Goal: Information Seeking & Learning: Learn about a topic

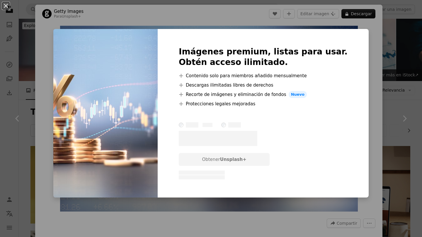
scroll to position [211, 0]
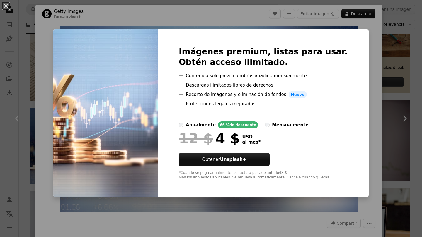
click at [370, 112] on div "An X shape Imágenes premium, listas para usar. Obtén acceso ilimitado. A plus s…" at bounding box center [211, 118] width 422 height 237
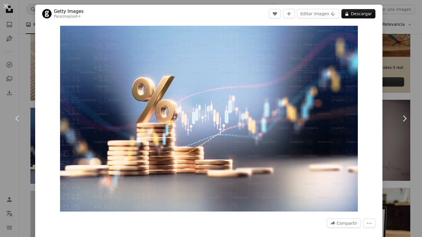
click at [408, 61] on div "An X shape Chevron left Chevron right Getty Images Para Unsplash+ A heart A plu…" at bounding box center [211, 118] width 422 height 237
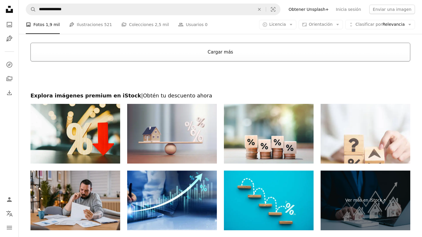
scroll to position [862, 0]
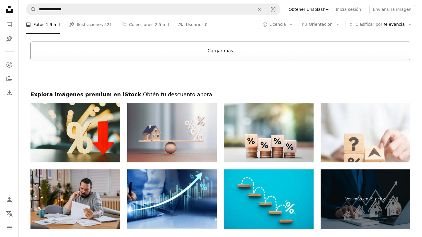
click at [273, 56] on button "Cargar más" at bounding box center [219, 51] width 379 height 19
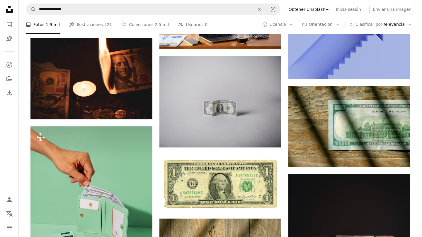
scroll to position [2672, 0]
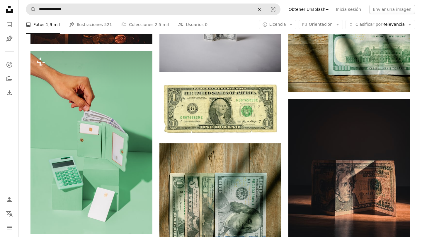
click at [266, 8] on icon "An X shape" at bounding box center [259, 9] width 13 height 5
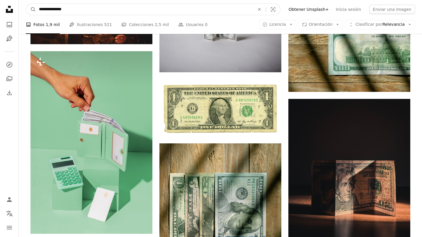
type input "**********"
click at [31, 9] on button "A magnifying glass" at bounding box center [31, 9] width 10 height 11
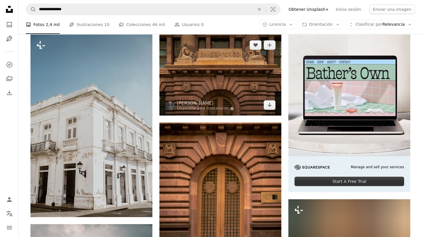
scroll to position [112, 0]
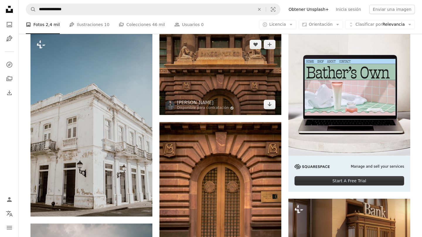
click at [230, 75] on img at bounding box center [220, 74] width 122 height 81
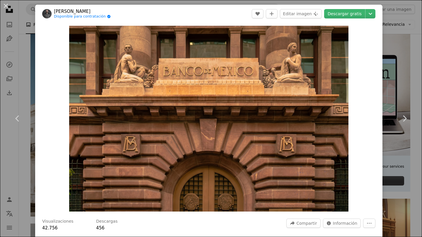
click at [421, 25] on div "An X shape Chevron left Chevron right [PERSON_NAME] Disponible para contratació…" at bounding box center [211, 118] width 422 height 237
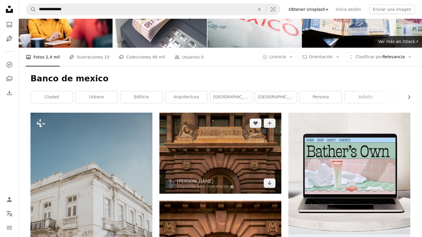
scroll to position [36, 0]
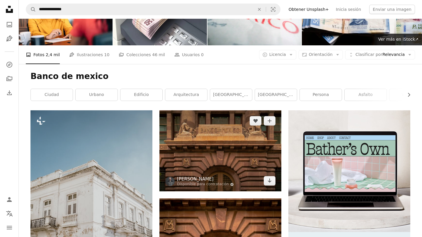
click at [185, 180] on link "[PERSON_NAME]" at bounding box center [205, 179] width 57 height 6
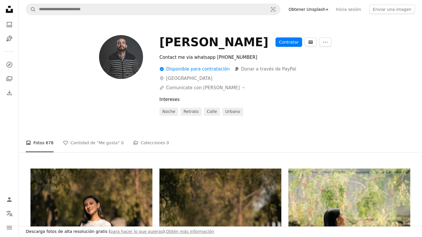
click at [125, 52] on img at bounding box center [121, 57] width 44 height 44
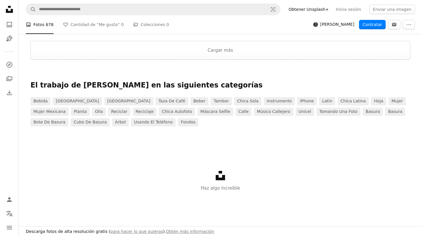
scroll to position [1209, 0]
click at [224, 53] on button "Cargar más" at bounding box center [219, 50] width 379 height 19
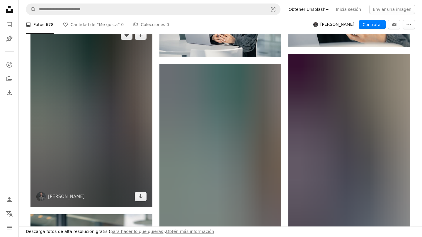
scroll to position [7468, 0]
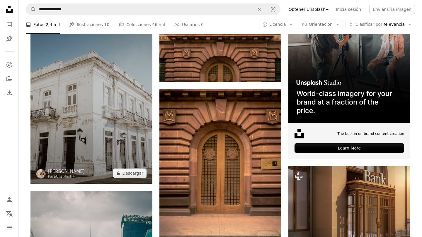
scroll to position [145, 0]
